Goal: Transaction & Acquisition: Purchase product/service

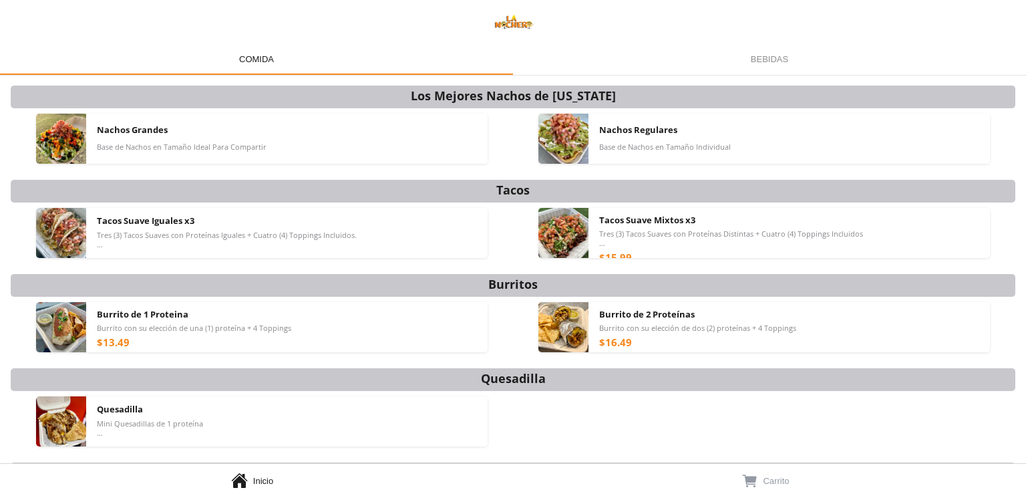
click at [104, 144] on span "Base de Nachos en Tamaño Ideal Para Compartir" at bounding box center [182, 146] width 170 height 9
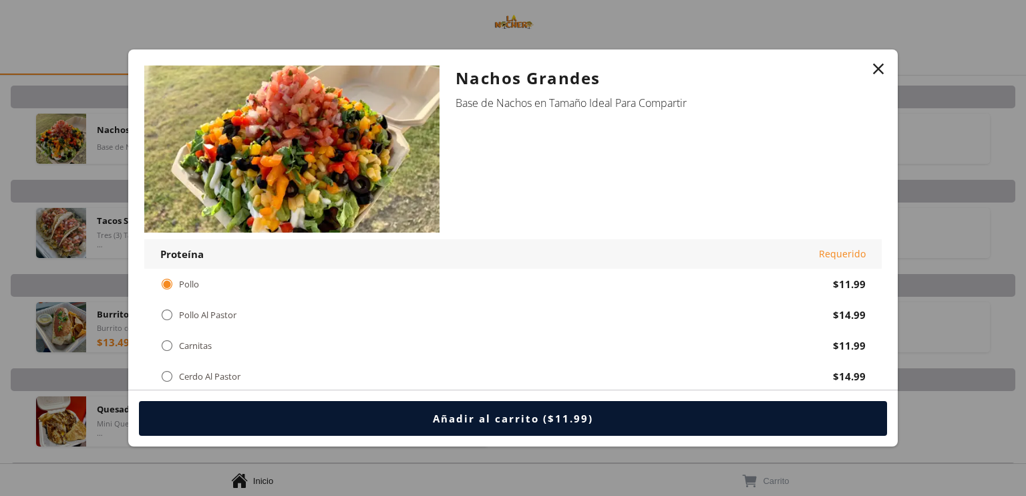
click at [275, 170] on img at bounding box center [291, 148] width 295 height 167
click at [694, 157] on div "Nachos Grandes Base de Nachos en Tamaño Ideal Para Compartir" at bounding box center [661, 152] width 442 height 174
click at [879, 65] on div "" at bounding box center [878, 68] width 19 height 19
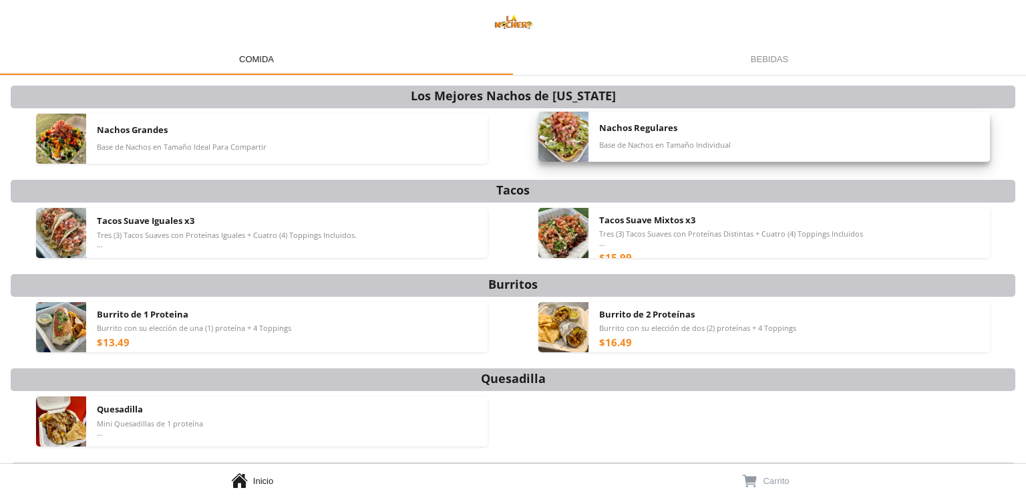
click at [623, 132] on span "Nachos Regulares" at bounding box center [638, 128] width 78 height 12
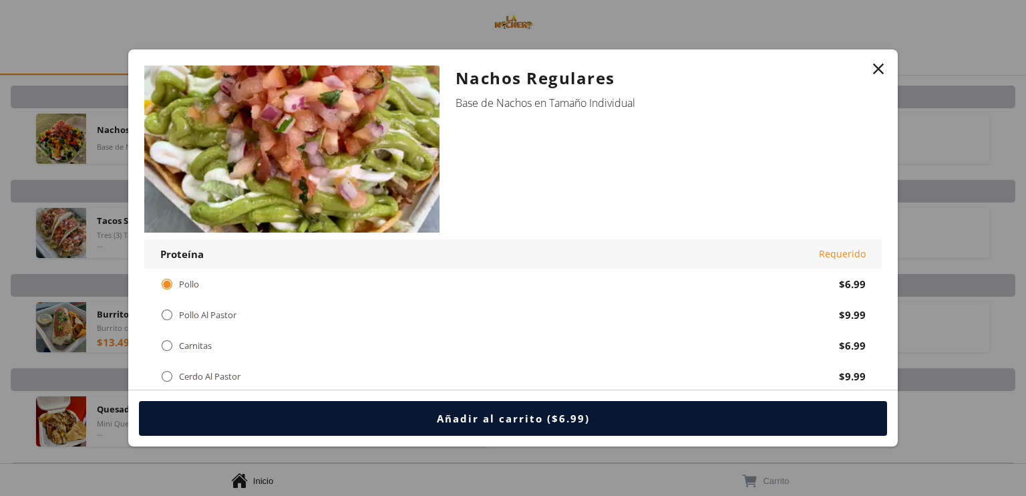
click at [878, 72] on div "" at bounding box center [878, 68] width 19 height 19
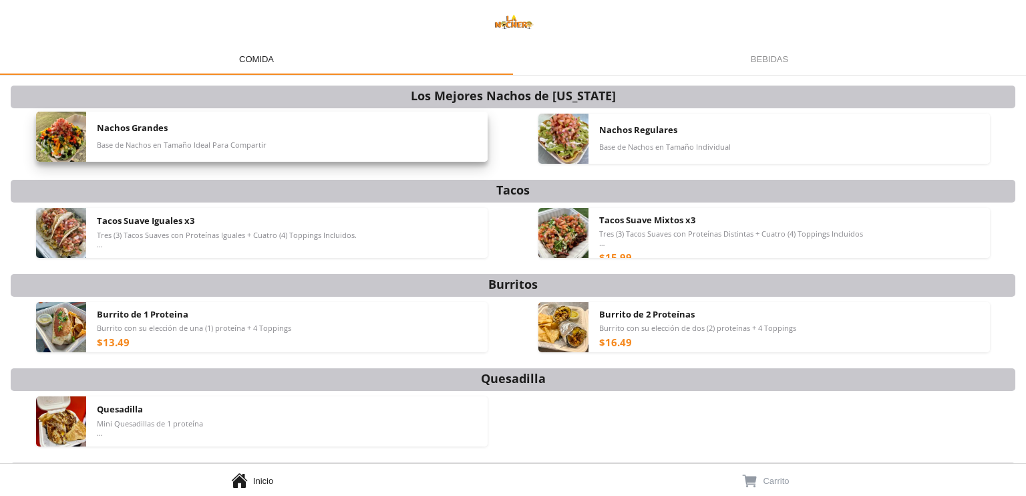
click at [259, 136] on div "Nachos Grandes Base de Nachos en Tamaño Ideal Para Compartir" at bounding box center [287, 137] width 381 height 50
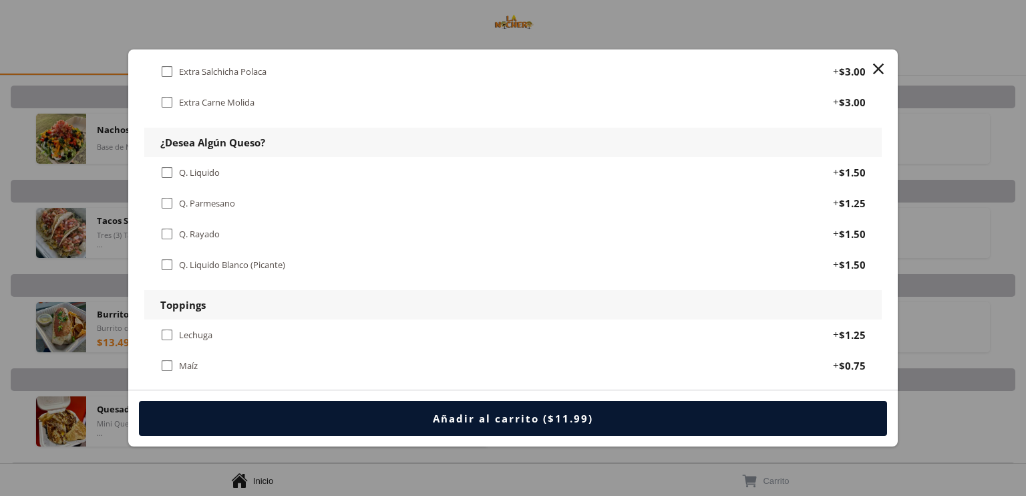
scroll to position [784, 0]
click at [879, 72] on div "" at bounding box center [878, 68] width 19 height 19
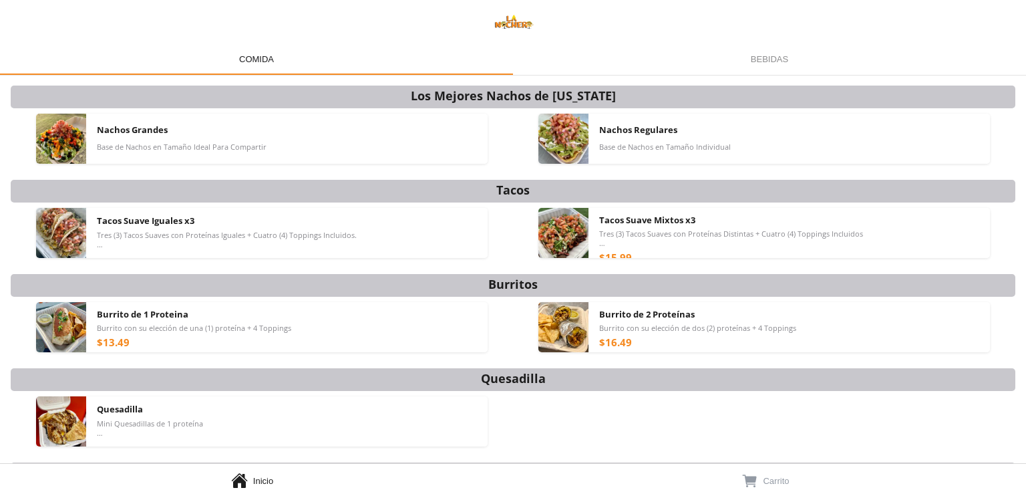
click at [67, 144] on img at bounding box center [61, 139] width 50 height 50
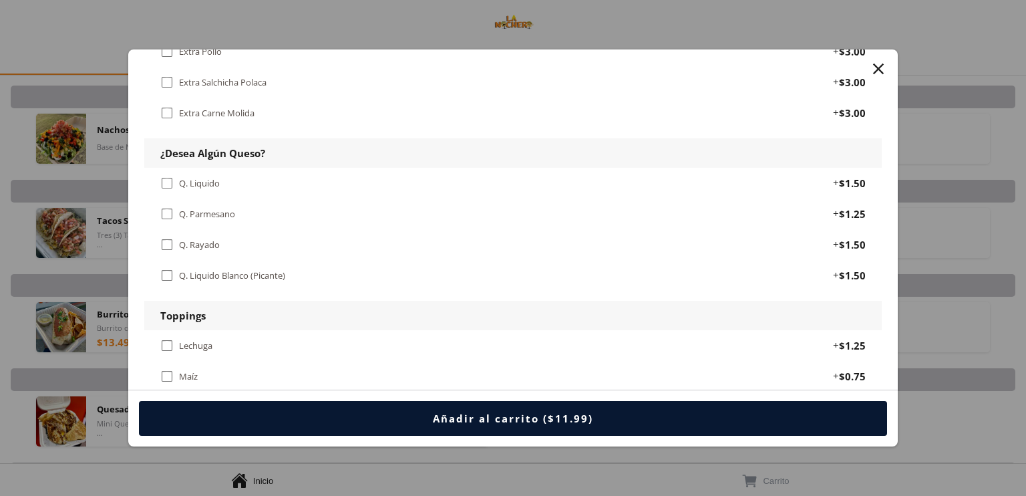
scroll to position [777, 0]
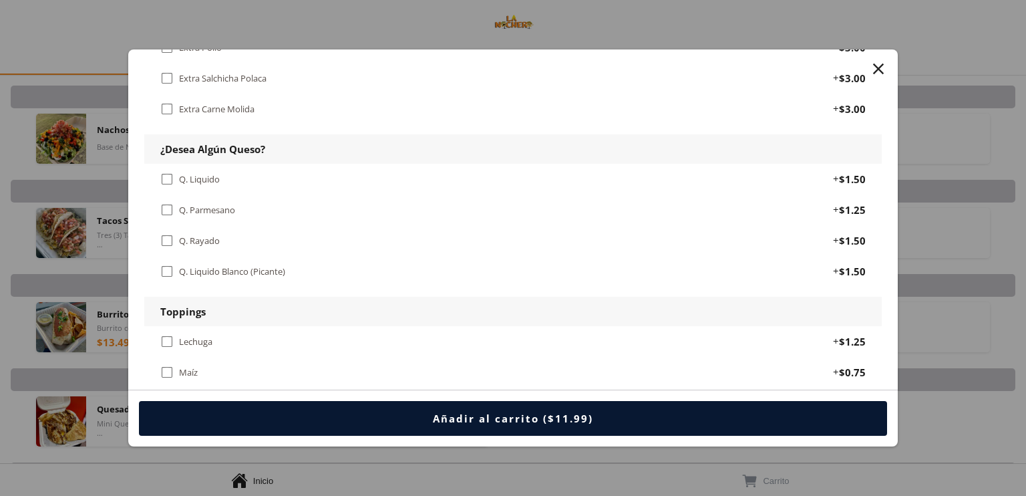
click at [172, 178] on div "" at bounding box center [166, 179] width 13 height 15
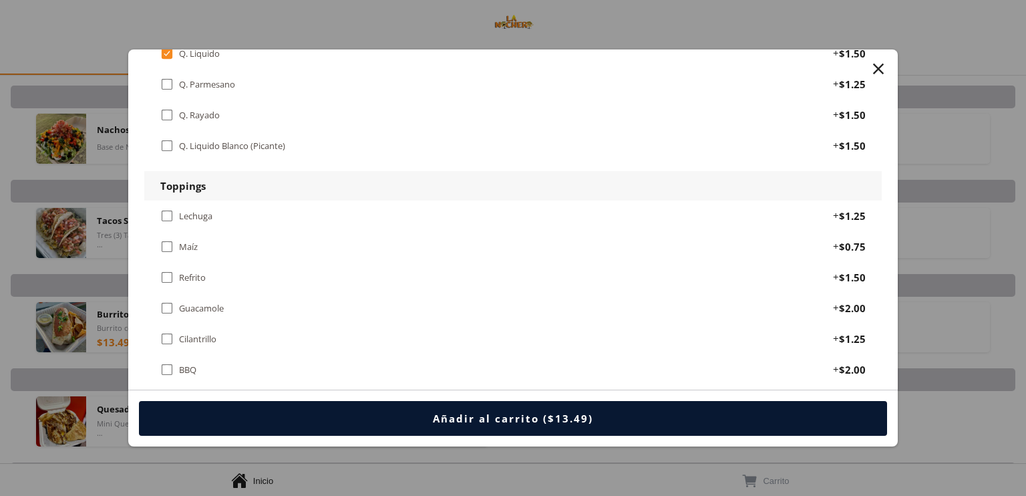
scroll to position [903, 0]
click at [173, 207] on div "" at bounding box center [166, 214] width 13 height 15
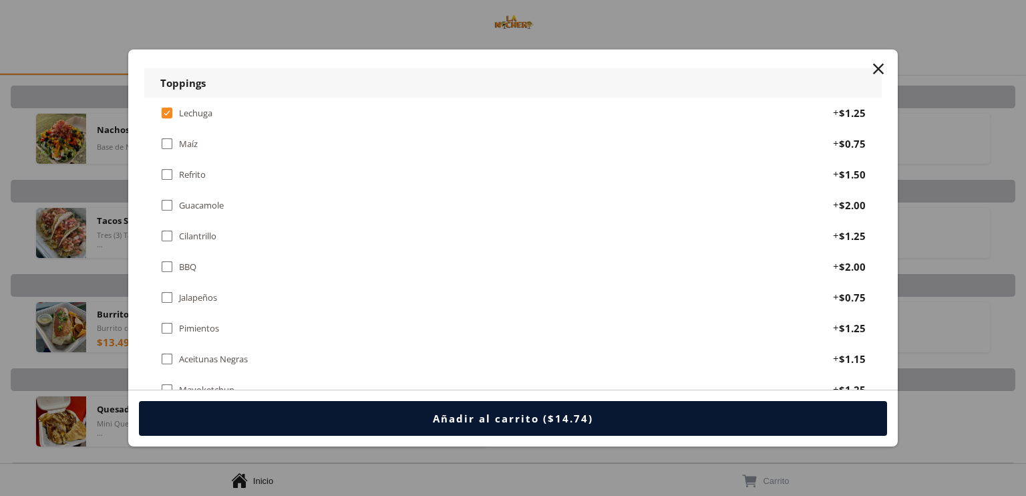
scroll to position [1009, 0]
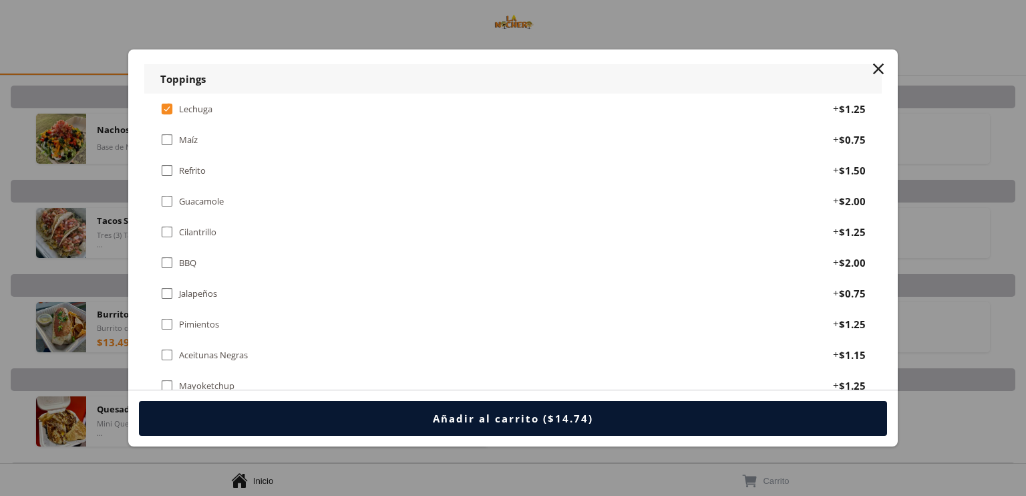
click at [166, 166] on div "" at bounding box center [166, 170] width 13 height 15
click at [161, 194] on div "" at bounding box center [166, 201] width 13 height 15
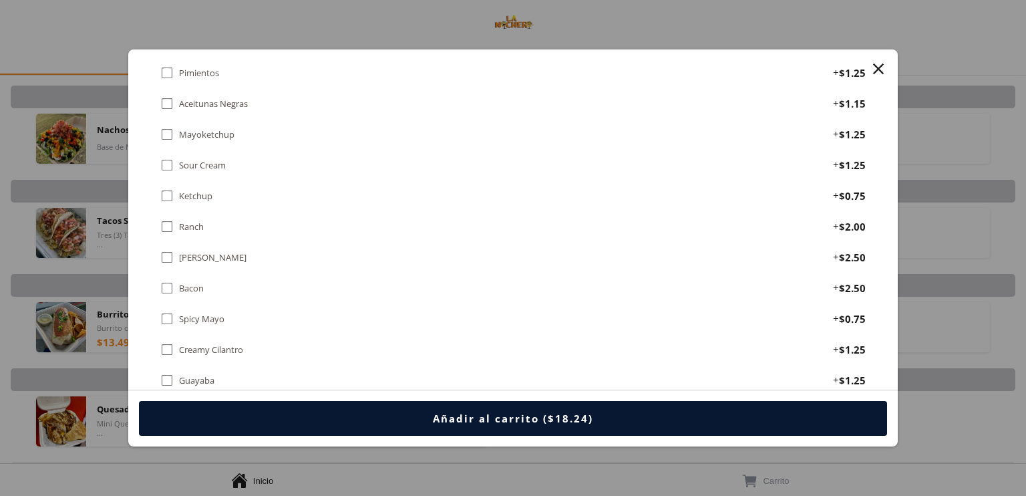
scroll to position [1261, 0]
click at [164, 157] on div "" at bounding box center [166, 164] width 13 height 15
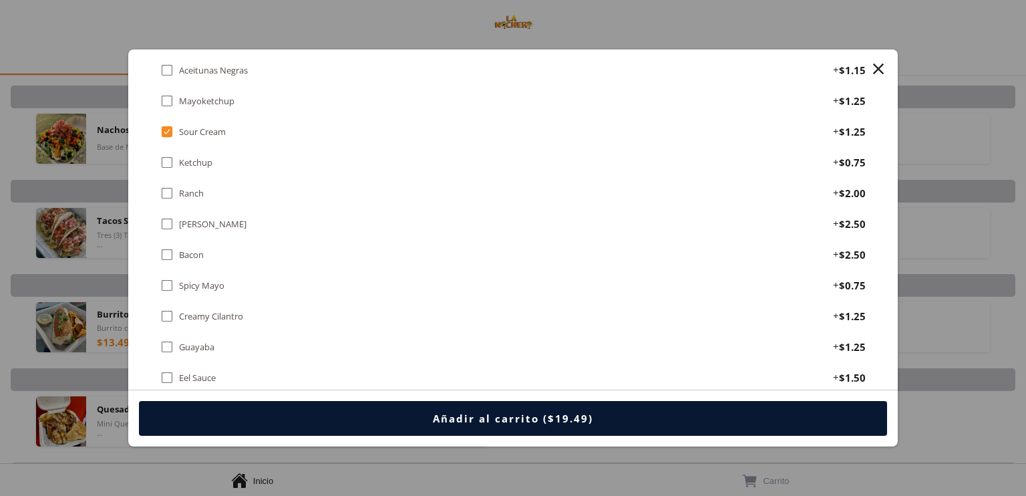
click at [166, 217] on div "" at bounding box center [166, 224] width 13 height 15
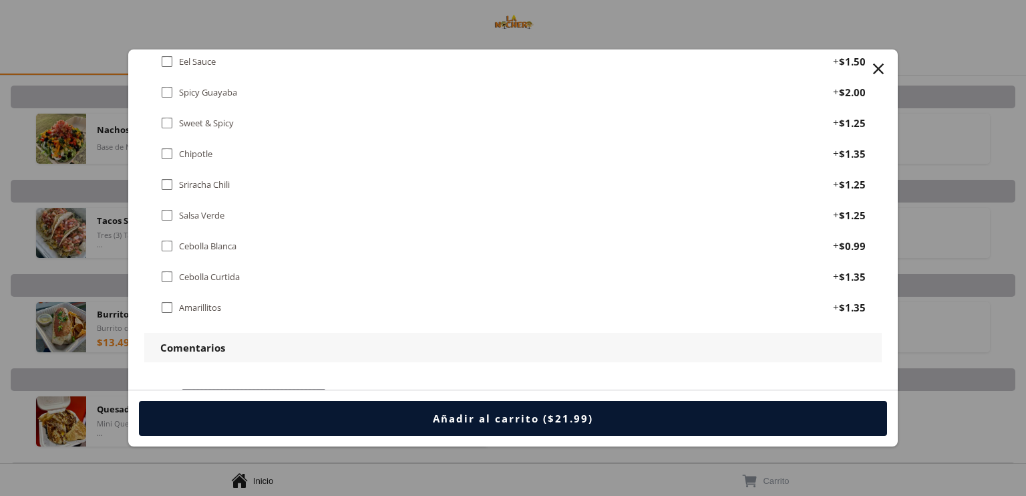
scroll to position [1614, 0]
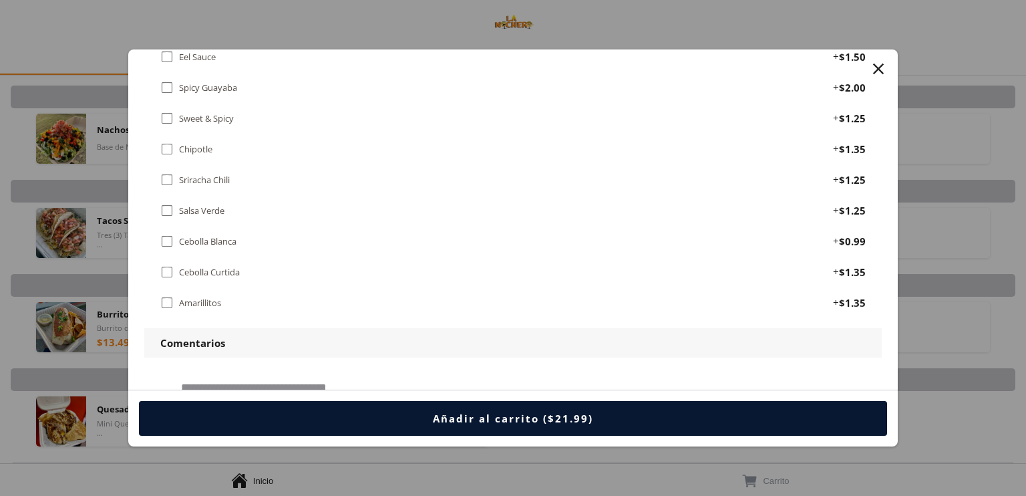
click at [163, 203] on div "" at bounding box center [166, 210] width 13 height 15
click at [163, 234] on div "" at bounding box center [166, 241] width 13 height 15
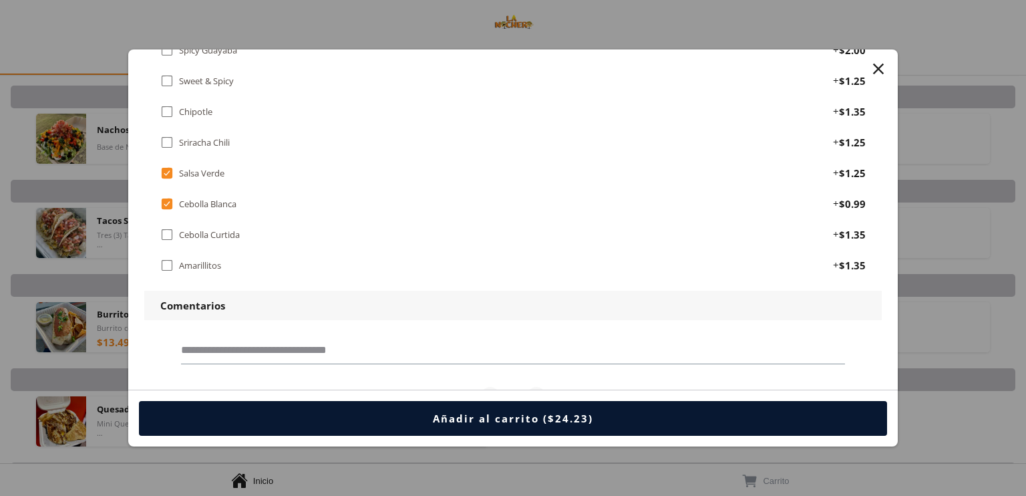
scroll to position [1692, 0]
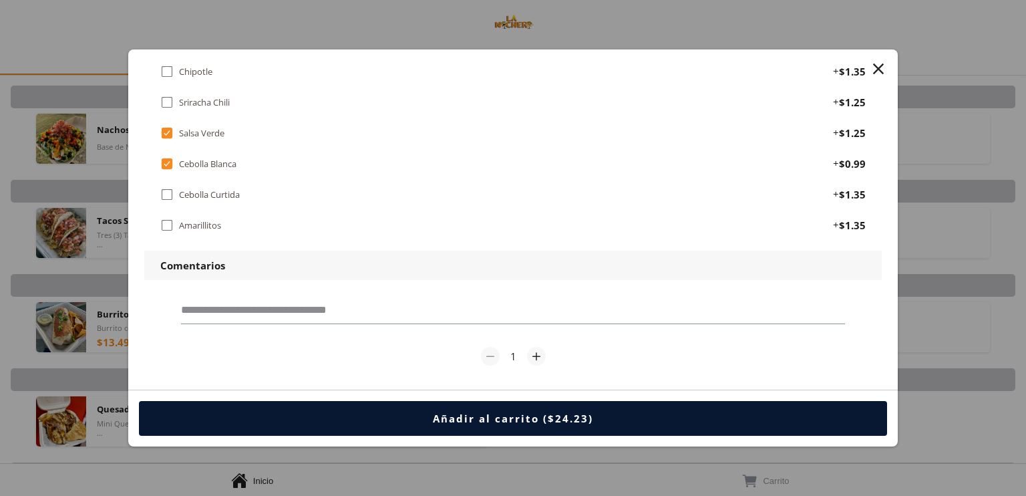
drag, startPoint x: 241, startPoint y: 130, endPoint x: 825, endPoint y: 33, distance: 592.0
click at [825, 33] on div at bounding box center [513, 248] width 1026 height 496
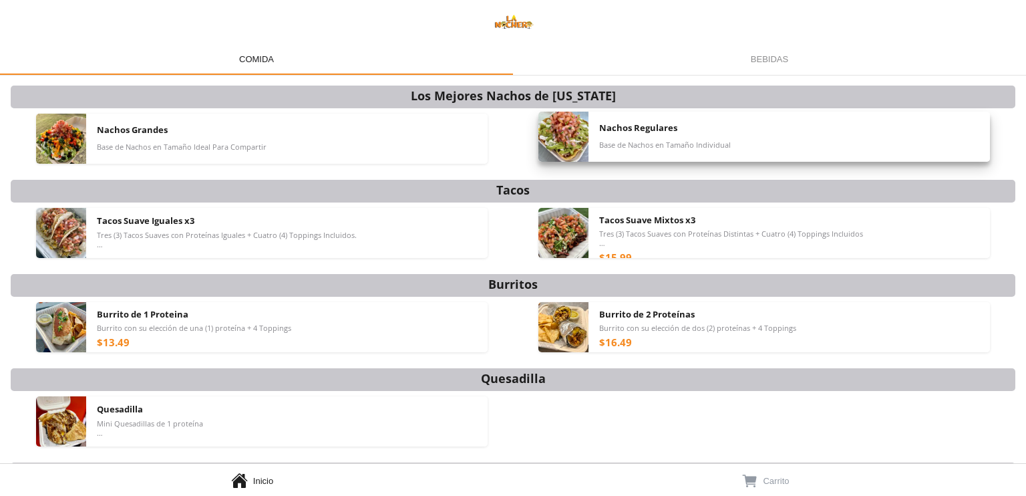
click at [160, 243] on span "Tres (3) Tacos Suaves con Proteínas Iguales + Cuatro (4) Toppings Incluidos. *T…" at bounding box center [227, 240] width 260 height 19
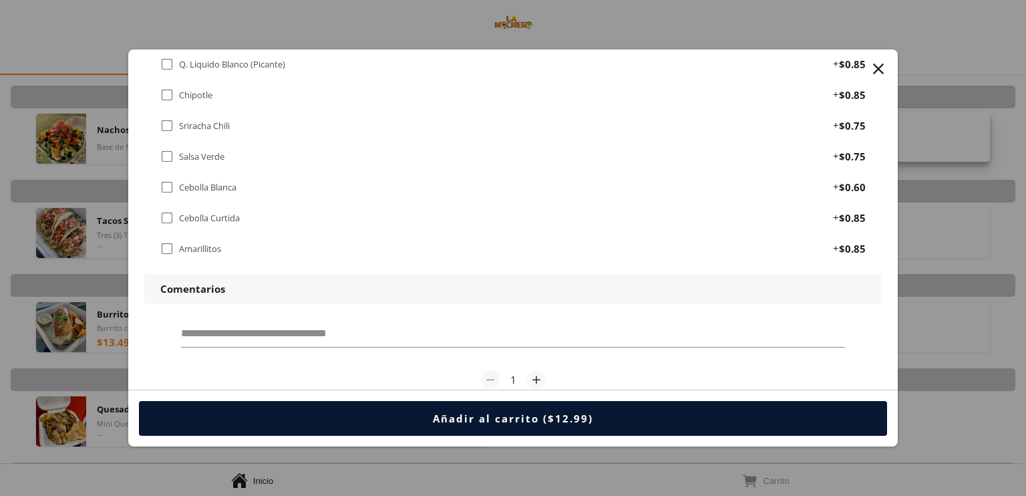
scroll to position [2461, 0]
